Goal: Task Accomplishment & Management: Use online tool/utility

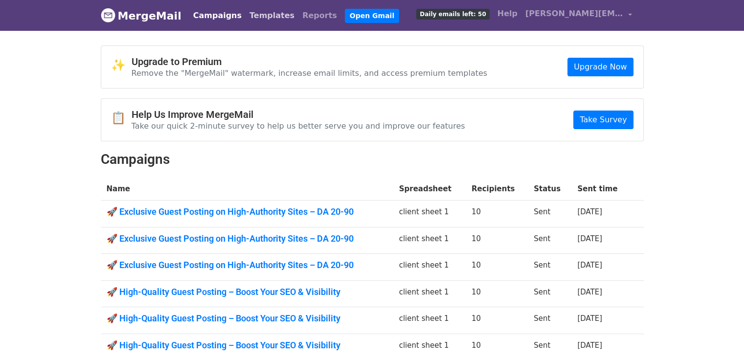
click at [255, 19] on link "Templates" at bounding box center [271, 16] width 53 height 20
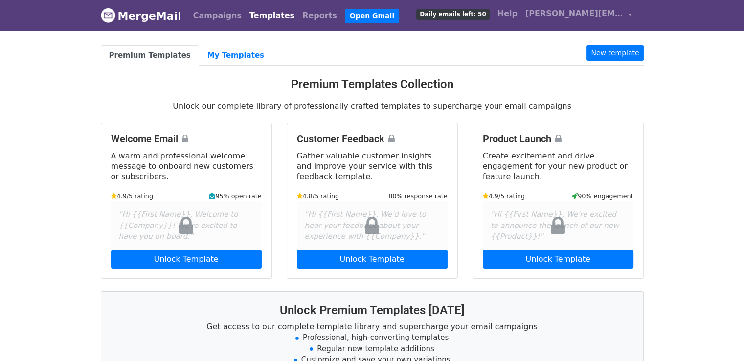
click at [258, 16] on link "Templates" at bounding box center [271, 16] width 53 height 20
click at [235, 54] on link "My Templates" at bounding box center [235, 55] width 73 height 20
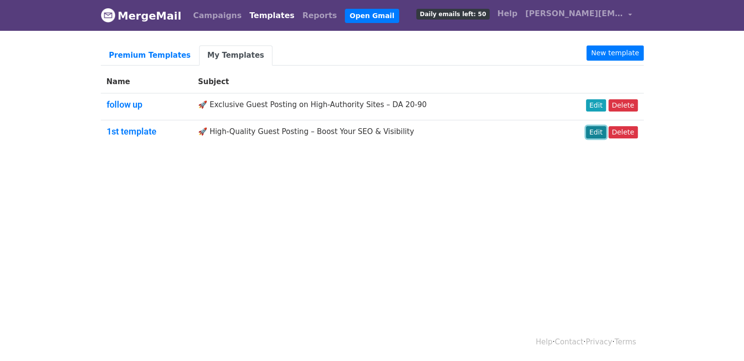
click at [605, 129] on link "Edit" at bounding box center [596, 132] width 20 height 12
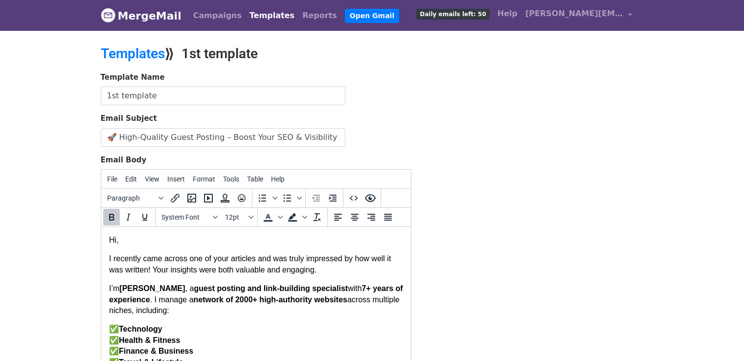
click at [156, 291] on strong "Ava Lucas" at bounding box center [152, 288] width 66 height 8
click at [138, 290] on p "I’m Greer, a guest posting and link-building specialist with 7 + years of exper…" at bounding box center [256, 299] width 294 height 33
click at [122, 289] on p "I’m Greer, a guest posting and link-building specialist with 7 + years of exper…" at bounding box center [256, 299] width 294 height 33
drag, startPoint x: 119, startPoint y: 290, endPoint x: 138, endPoint y: 289, distance: 19.6
click at [138, 289] on p "I’m Greer, a guest posting and link-building specialist with 7 + years of exper…" at bounding box center [256, 299] width 294 height 33
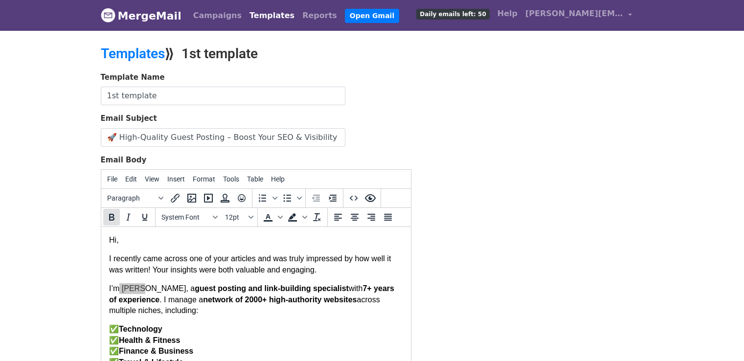
click at [113, 220] on icon "Bold" at bounding box center [112, 217] width 12 height 12
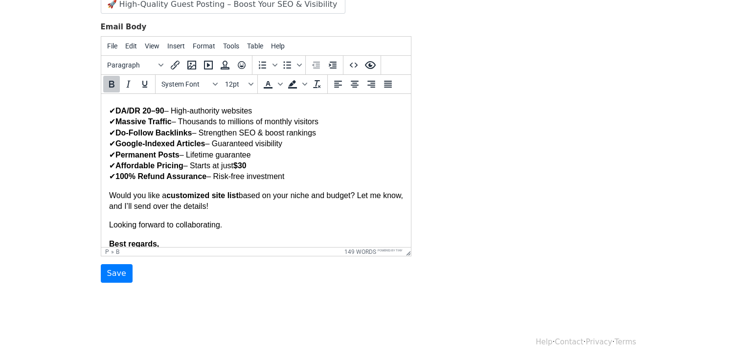
scroll to position [192, 0]
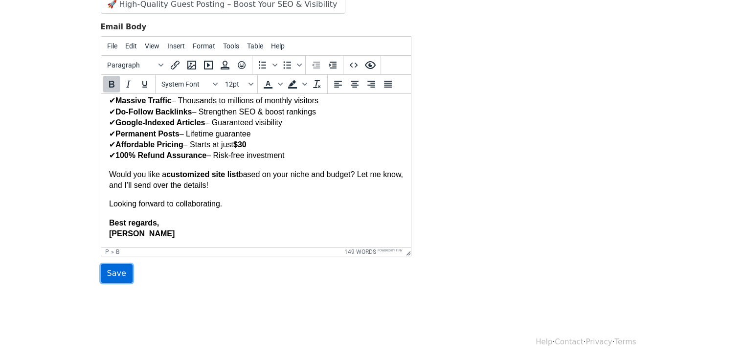
click at [122, 270] on input "Save" at bounding box center [117, 273] width 32 height 19
